Goal: Find specific page/section: Find specific page/section

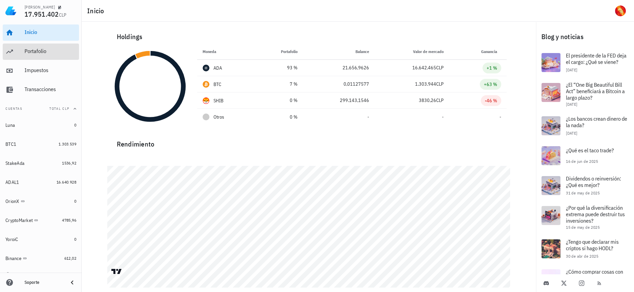
click at [53, 51] on div "Portafolio" at bounding box center [51, 51] width 52 height 6
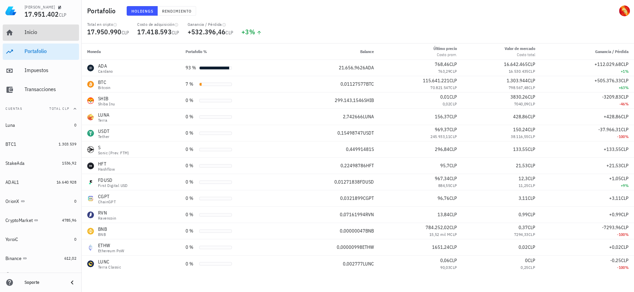
click at [44, 35] on div "Inicio" at bounding box center [51, 32] width 52 height 6
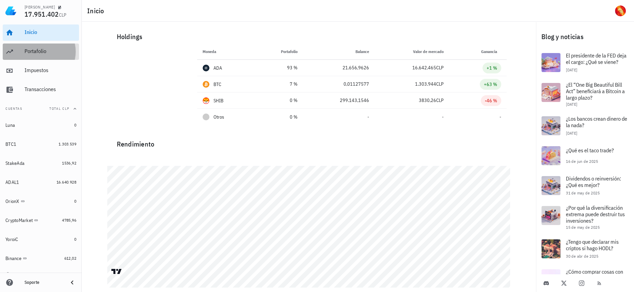
click at [47, 57] on div "Portafolio" at bounding box center [51, 51] width 52 height 15
